Goal: Find specific page/section: Find specific page/section

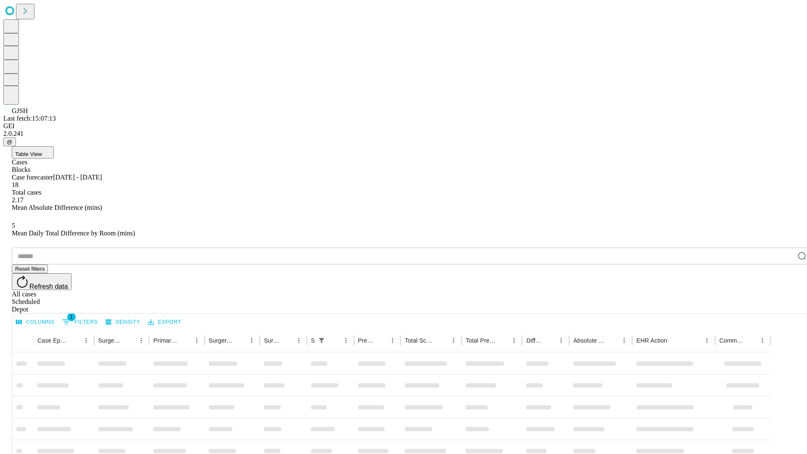
click at [786, 306] on div "Depot" at bounding box center [412, 310] width 801 height 8
